Goal: Feedback & Contribution: Leave review/rating

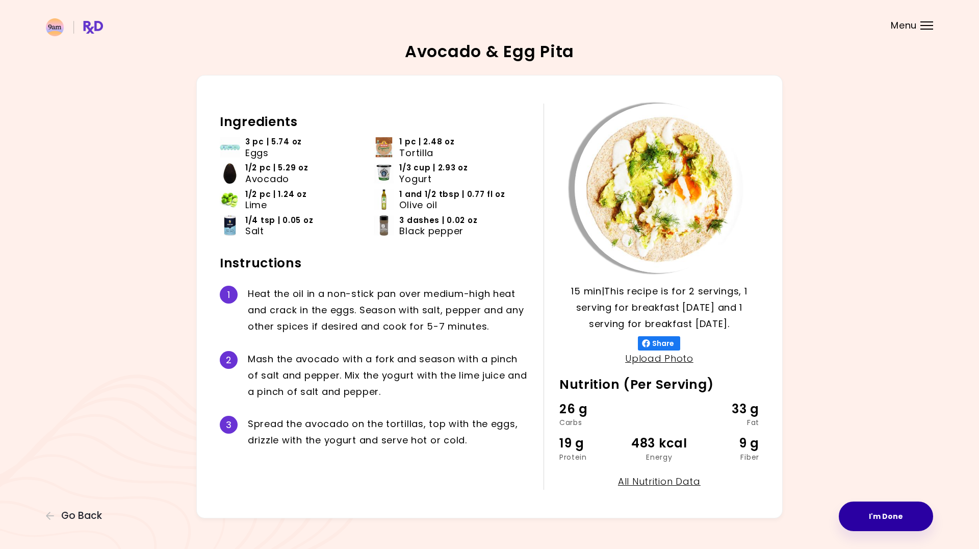
click at [878, 516] on button "I'm Done" at bounding box center [886, 516] width 94 height 30
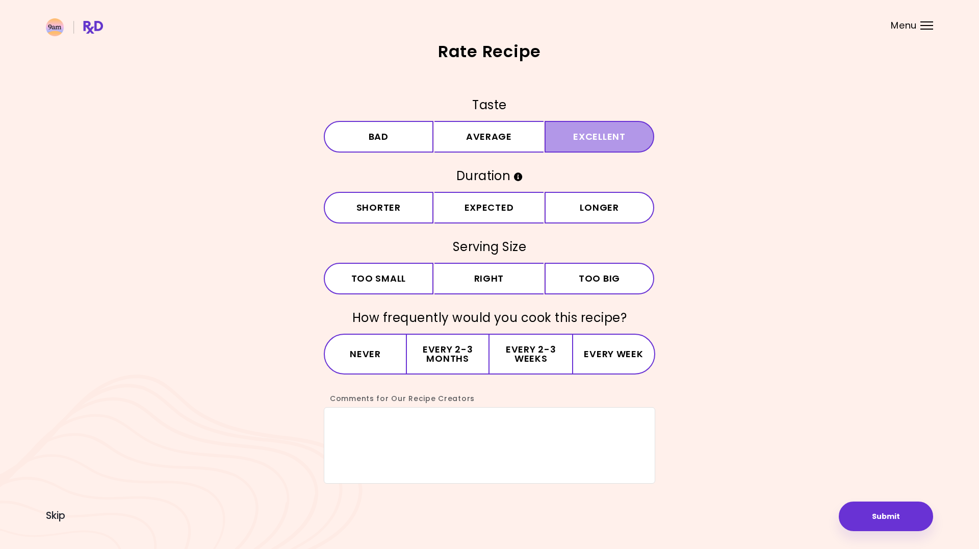
click at [571, 145] on button "Excellent" at bounding box center [600, 137] width 110 height 32
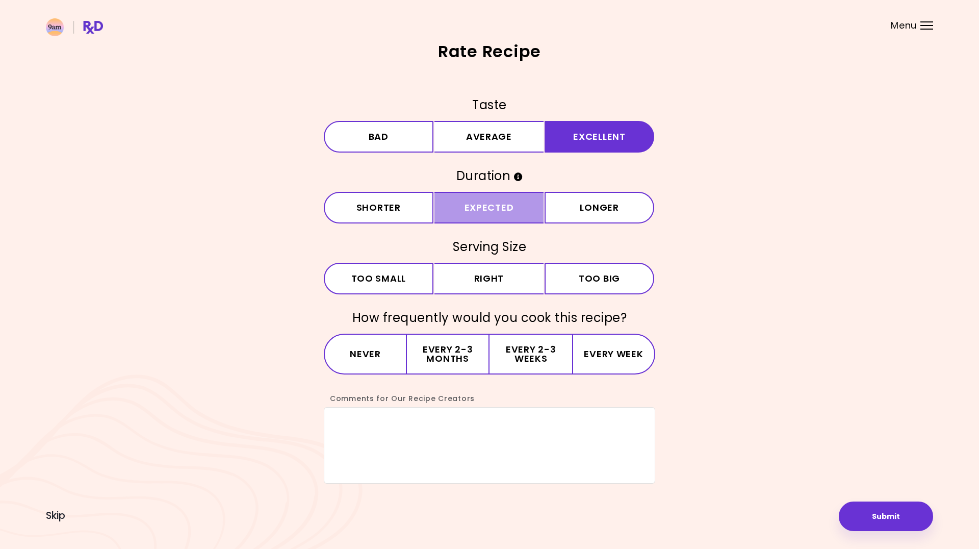
click at [499, 210] on button "Expected" at bounding box center [489, 208] width 110 height 32
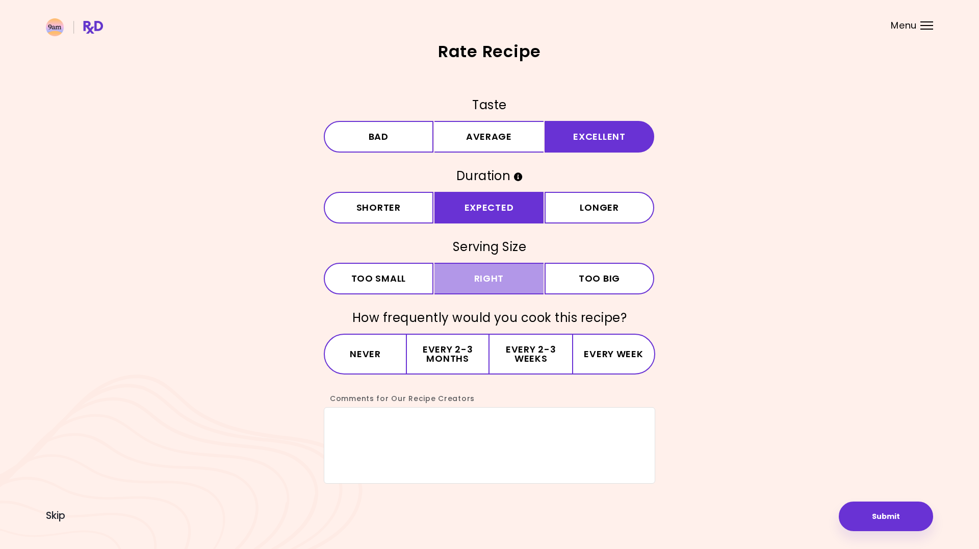
click at [500, 275] on button "Right" at bounding box center [489, 279] width 110 height 32
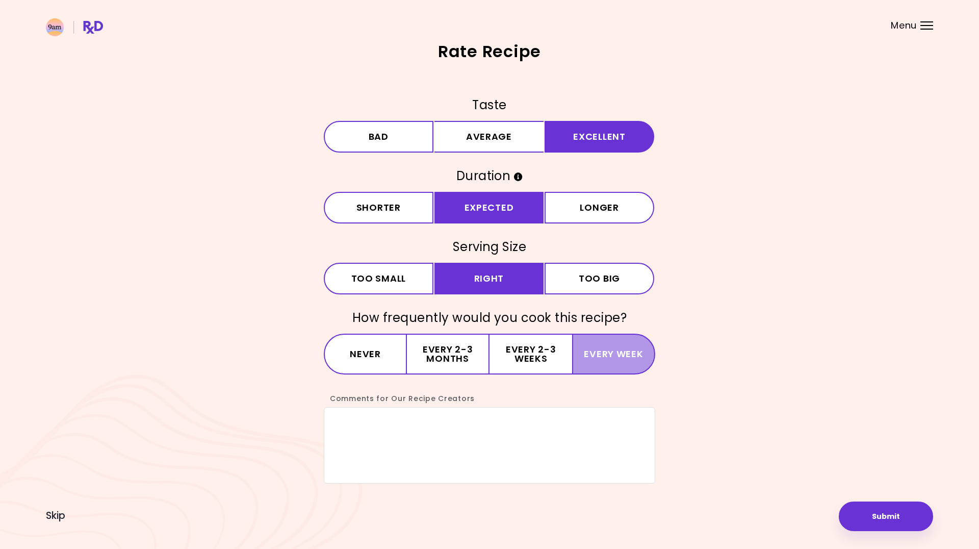
click at [581, 351] on button "Every week" at bounding box center [613, 353] width 83 height 41
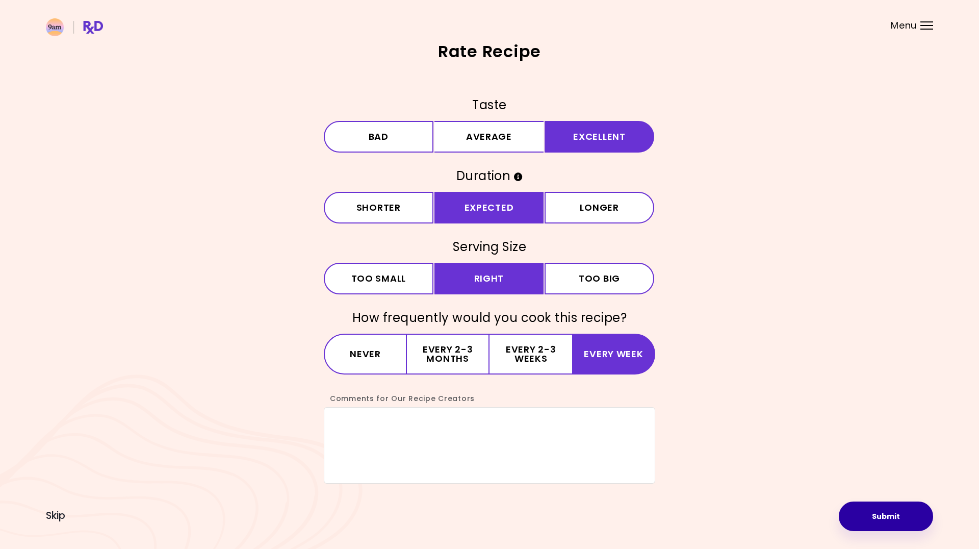
click at [891, 517] on button "Submit" at bounding box center [886, 516] width 94 height 30
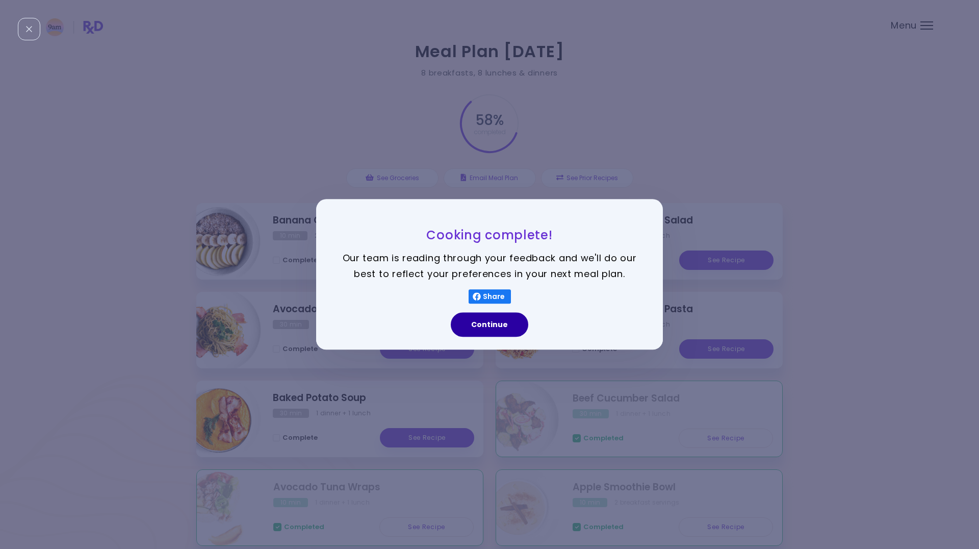
click at [487, 329] on button "Continue" at bounding box center [490, 325] width 78 height 24
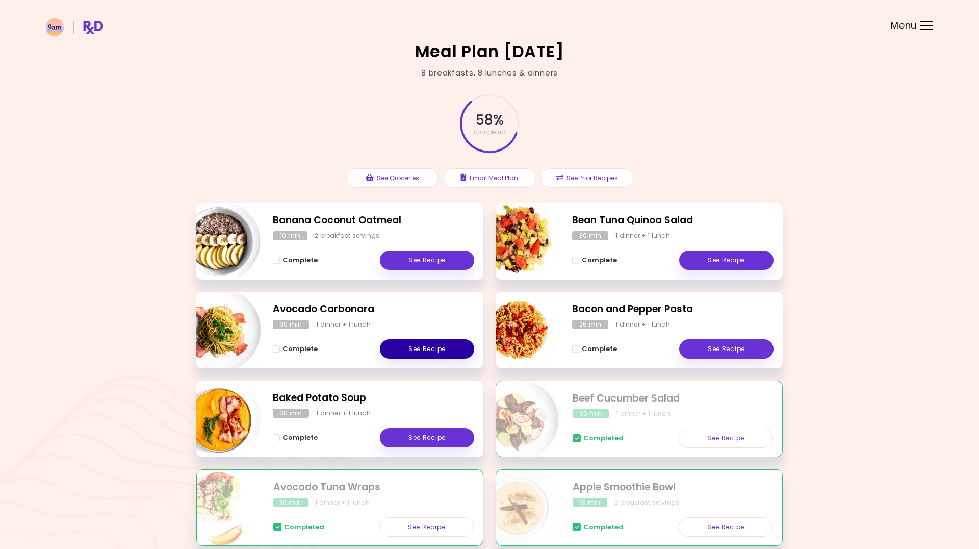
click at [410, 347] on link "See Recipe" at bounding box center [427, 348] width 94 height 19
